Goal: Transaction & Acquisition: Purchase product/service

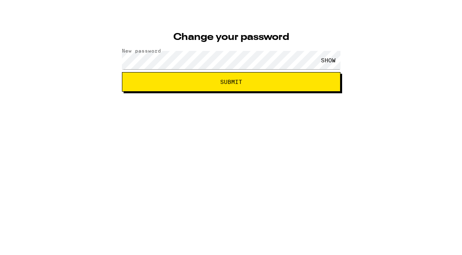
click at [337, 71] on div "SHOW" at bounding box center [328, 80] width 24 height 18
click at [259, 92] on button "Submit" at bounding box center [231, 102] width 219 height 20
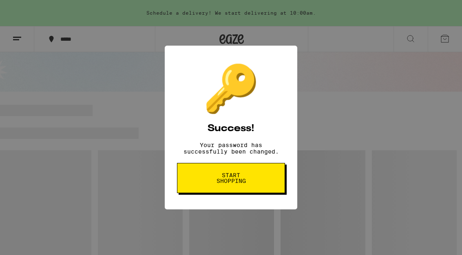
click at [0, 0] on button "Start shopping" at bounding box center [0, 0] width 0 height 0
